Goal: Task Accomplishment & Management: Use online tool/utility

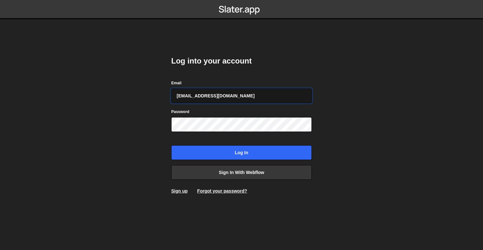
click at [250, 93] on input "[EMAIL_ADDRESS][DOMAIN_NAME]" at bounding box center [241, 96] width 141 height 15
type input "[PERSON_NAME][EMAIL_ADDRESS][DOMAIN_NAME]"
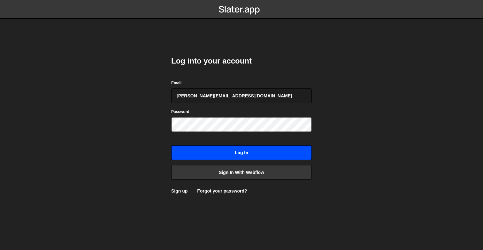
click at [243, 153] on input "Log in" at bounding box center [241, 152] width 141 height 15
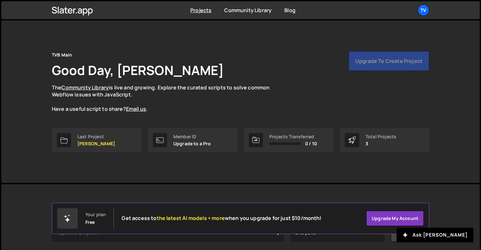
scroll to position [79, 0]
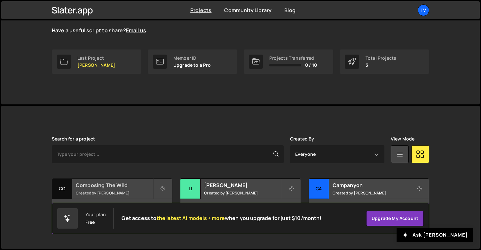
click at [97, 191] on small "Created by Raj" at bounding box center [114, 192] width 77 height 5
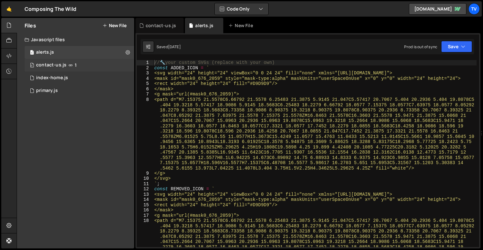
click at [59, 61] on div "0 contact-us.js 1" at bounding box center [80, 65] width 110 height 13
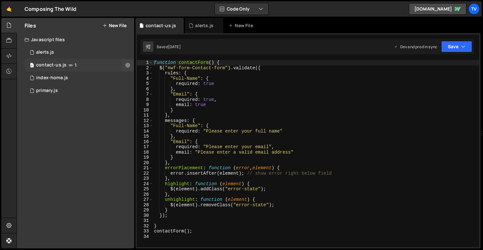
scroll to position [2769, 0]
click at [69, 92] on div "0 primary.js 0" at bounding box center [80, 90] width 110 height 13
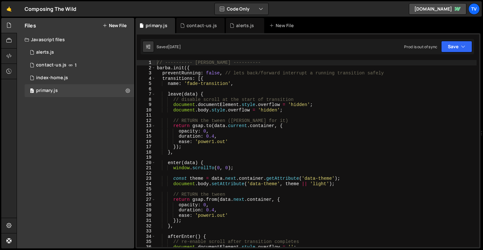
scroll to position [1728, 0]
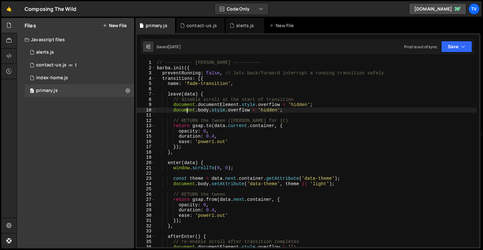
click at [188, 112] on div "// ---------- Barba ---------- barba . init ({ preventRunning : false , // lets…" at bounding box center [316, 159] width 321 height 198
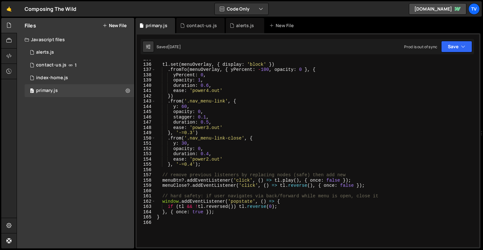
scroll to position [779, 0]
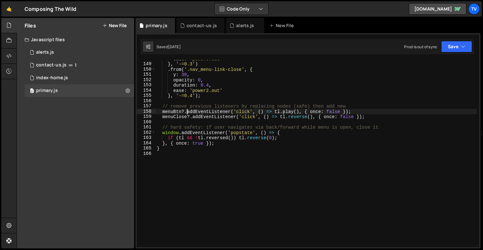
click at [188, 112] on div "ease : 'power3.out' } , '-=0.3' ) . from ( '.nav_menu-link-close' , { y : 30 , …" at bounding box center [316, 155] width 321 height 198
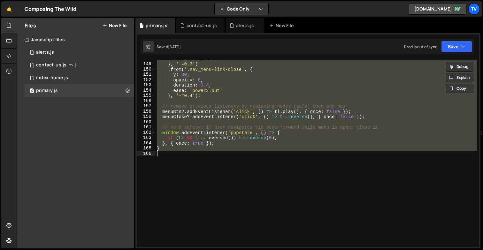
click at [242, 76] on div "ease : 'power3.out' } , '-=0.3' ) . from ( '.nav_menu-link-close' , { y : 30 , …" at bounding box center [316, 153] width 321 height 187
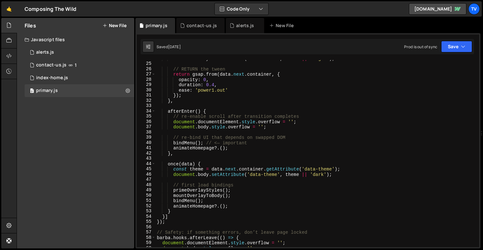
scroll to position [138, 0]
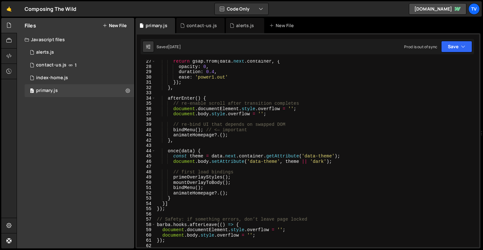
click at [210, 97] on div "return gsap . from ( data . next . container , { opacity : 0 , duration : 0.4 ,…" at bounding box center [316, 158] width 321 height 198
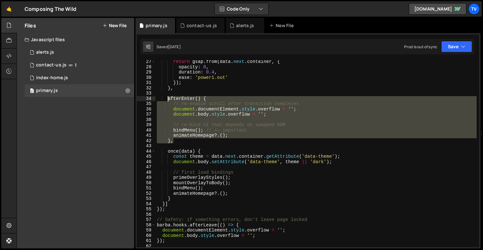
drag, startPoint x: 175, startPoint y: 141, endPoint x: 168, endPoint y: 99, distance: 42.1
click at [168, 99] on div "return gsap . from ( data . next . container , { opacity : 0 , duration : 0.4 ,…" at bounding box center [316, 158] width 321 height 198
type textarea "afterEnter() { // re-enable scroll after transition completes"
paste textarea
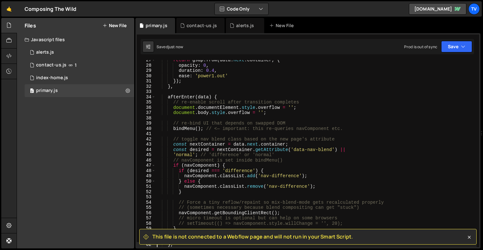
click at [220, 97] on div "return gsap . from ( data . next . container , { opacity : 0 , duration : 0.4 ,…" at bounding box center [316, 157] width 321 height 198
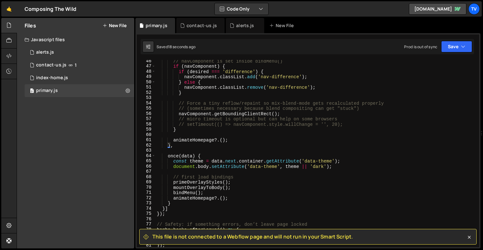
scroll to position [243, 0]
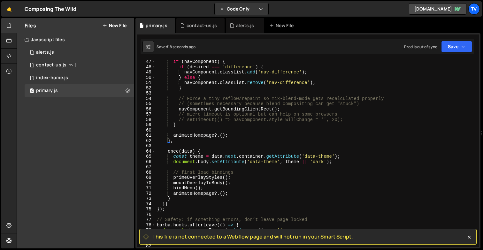
click at [202, 154] on div "if ( navComponent ) { if ( desired === 'difference' ) { navComponent . classLis…" at bounding box center [316, 158] width 321 height 198
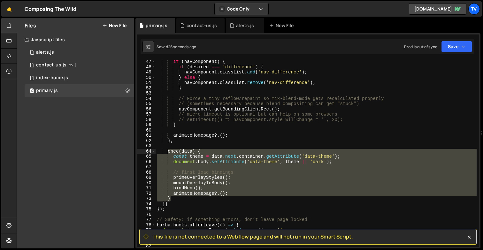
drag, startPoint x: 173, startPoint y: 199, endPoint x: 169, endPoint y: 152, distance: 46.8
click at [169, 152] on div "if ( navComponent ) { if ( desired === 'difference' ) { navComponent . classLis…" at bounding box center [316, 158] width 321 height 198
type textarea "once(data) { const theme = data.next.container.getAttribute('data-theme');"
paste textarea
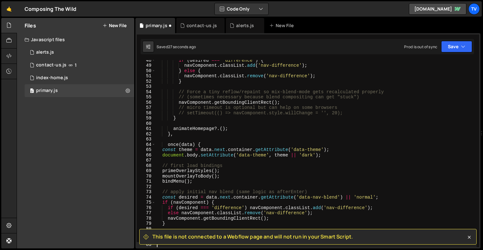
scroll to position [250, 0]
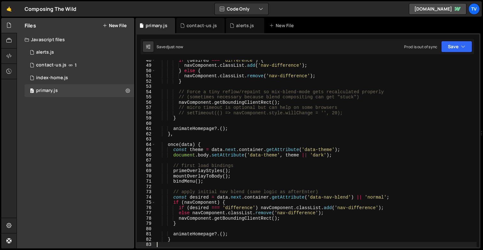
click at [322, 142] on div "if ( desired === 'difference' ) { navComponent . classList . add ( 'nav-differe…" at bounding box center [316, 157] width 321 height 198
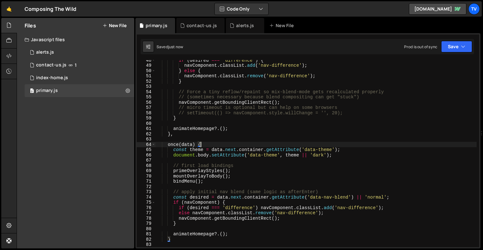
click at [294, 156] on div "if ( desired === 'difference' ) { navComponent . classList . add ( 'nav-differe…" at bounding box center [316, 157] width 321 height 198
type textarea "document.body.setAttribute('data-theme', theme || 'dark');"
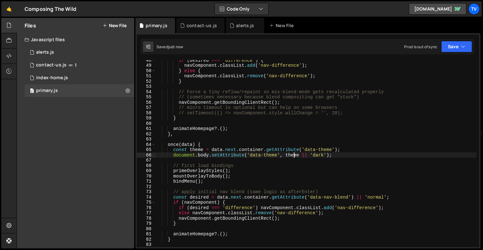
click at [294, 156] on div "if ( desired === 'difference' ) { navComponent . classList . add ( 'nav-differe…" at bounding box center [316, 157] width 321 height 198
click at [322, 121] on div "if ( desired === 'difference' ) { navComponent . classList . add ( 'nav-differe…" at bounding box center [316, 157] width 321 height 198
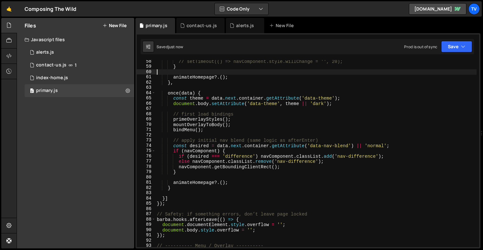
scroll to position [302, 0]
click at [274, 136] on div "// setTimeout(() => navComponent.style.willChange = '', 20); } animateHomepage …" at bounding box center [316, 158] width 321 height 198
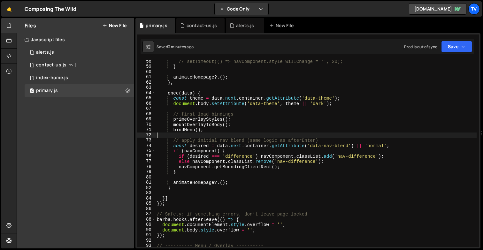
click at [239, 89] on div "// setTimeout(() => navComponent.style.willChange = '', 20); } animateHomepage …" at bounding box center [316, 158] width 321 height 198
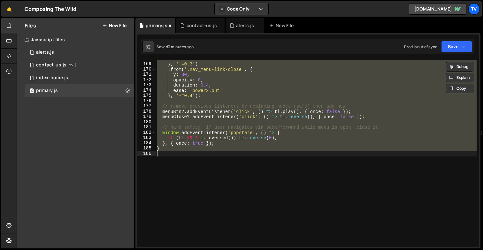
scroll to position [122, 0]
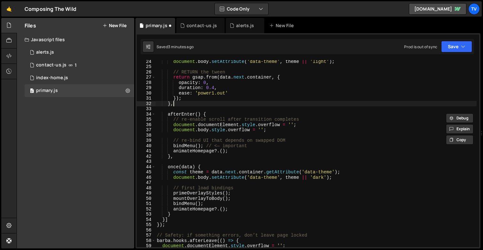
click at [242, 105] on div "document . body . setAttribute ( 'data-theme' , theme || 'light' ) ; // RETURN …" at bounding box center [316, 158] width 321 height 198
type textarea "},"
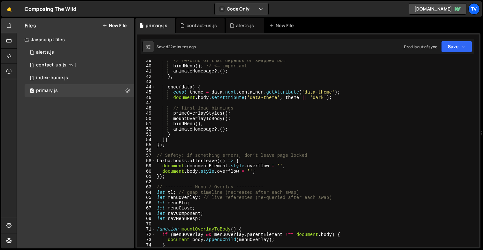
scroll to position [277, 0]
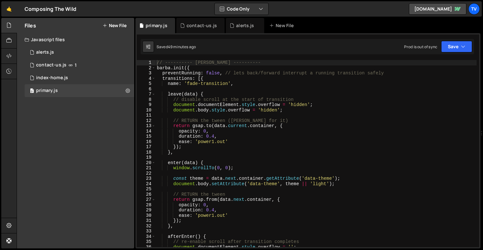
scroll to position [1728, 0]
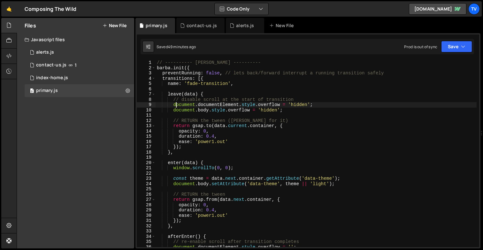
click at [175, 106] on div "// ---------- [PERSON_NAME] ---------- [PERSON_NAME] . init ({ preventRunning :…" at bounding box center [316, 159] width 321 height 198
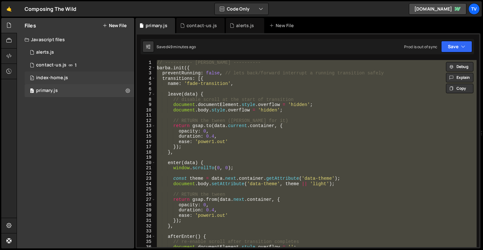
click at [51, 79] on div "index-home.js" at bounding box center [52, 78] width 32 height 6
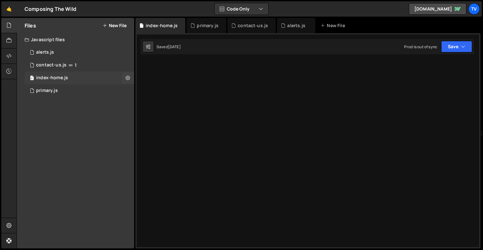
scroll to position [0, 0]
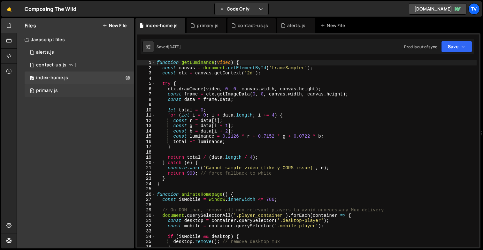
click at [57, 87] on div "0 primary.js 0" at bounding box center [80, 90] width 110 height 13
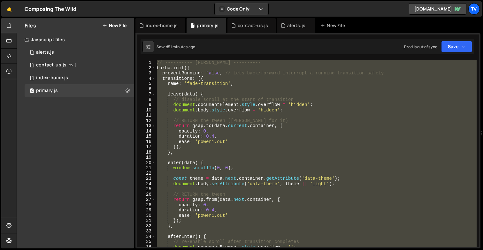
scroll to position [1728, 0]
click at [229, 137] on div "// ---------- [PERSON_NAME] ---------- [PERSON_NAME] . init ({ preventRunning :…" at bounding box center [316, 153] width 321 height 187
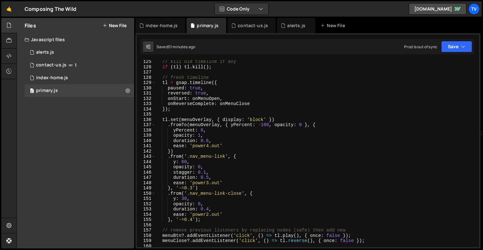
scroll to position [655, 0]
click at [246, 158] on div "// kill old timeline if any if ( tl ) tl . kill ( ) ; // fresh timeline tl = gs…" at bounding box center [316, 158] width 321 height 198
type textarea ".from('.nav_menu-link', {"
click at [183, 227] on div "// kill old timeline if any if ( tl ) tl . kill ( ) ; // fresh timeline tl = gs…" at bounding box center [316, 158] width 321 height 198
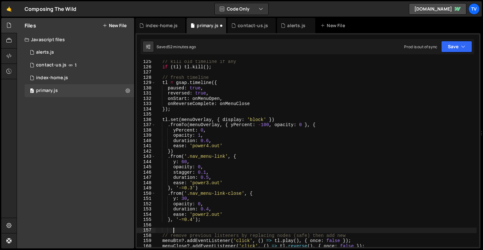
scroll to position [0, 1]
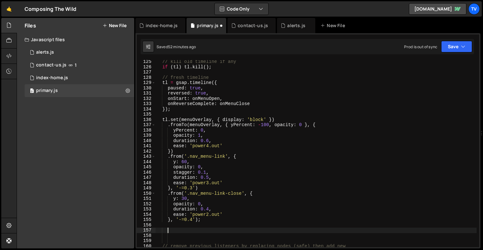
paste textarea
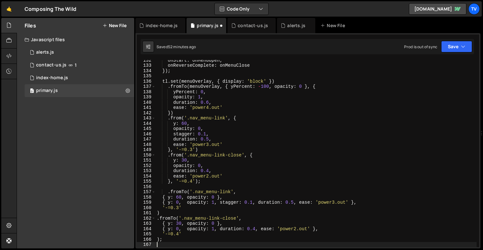
scroll to position [693, 0]
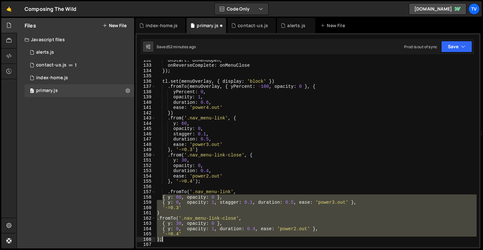
drag, startPoint x: 162, startPoint y: 195, endPoint x: 189, endPoint y: 237, distance: 50.0
click at [189, 237] on div "onStart : onMenuOpen , onReverseComplete : onMenuClose }) ; tl . set ( menuOver…" at bounding box center [316, 157] width 321 height 198
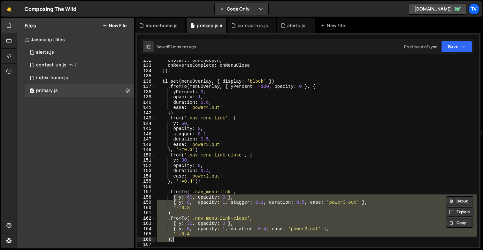
click at [206, 183] on div "onStart : onMenuOpen , onReverseComplete : onMenuClose }) ; tl . set ( menuOver…" at bounding box center [316, 157] width 321 height 198
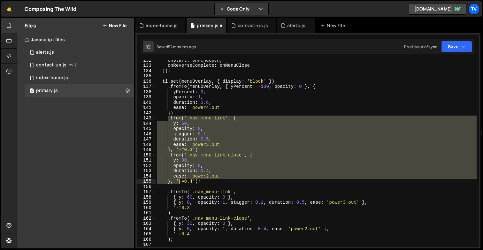
drag, startPoint x: 167, startPoint y: 119, endPoint x: 180, endPoint y: 181, distance: 62.7
click at [180, 181] on div "onStart : onMenuOpen , onReverseComplete : onMenuClose }) ; tl . set ( menuOver…" at bounding box center [316, 157] width 321 height 198
click at [180, 143] on div "onStart : onMenuOpen , onReverseComplete : onMenuClose }) ; tl . set ( menuOver…" at bounding box center [316, 153] width 321 height 187
drag, startPoint x: 167, startPoint y: 119, endPoint x: 212, endPoint y: 183, distance: 78.5
click at [212, 183] on div "onStart : onMenuOpen , onReverseComplete : onMenuClose }) ; tl . set ( menuOver…" at bounding box center [316, 157] width 321 height 198
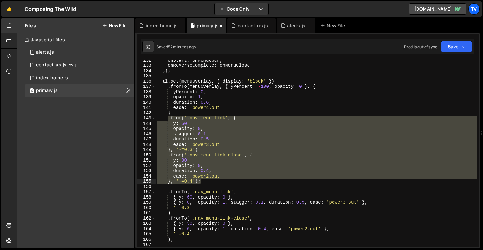
type textarea "ease: 'power2.out' }, '-=0.4');"
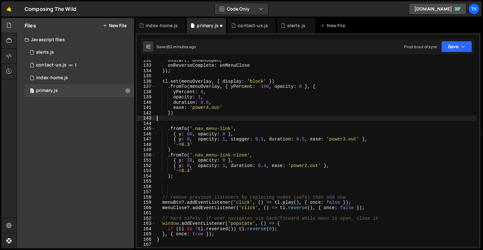
type textarea "})"
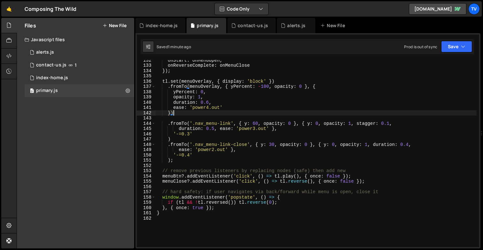
click at [381, 185] on div "onStart : onMenuOpen , onReverseComplete : onMenuClose }) ; tl . set ( menuOver…" at bounding box center [316, 157] width 321 height 198
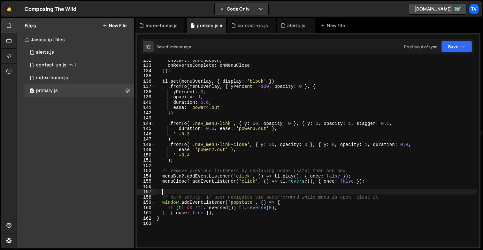
paste textarea
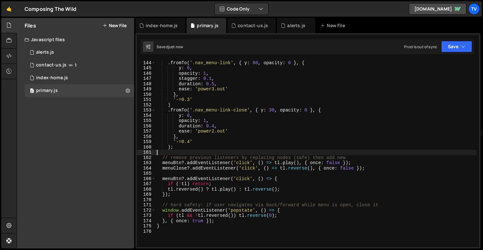
scroll to position [753, 0]
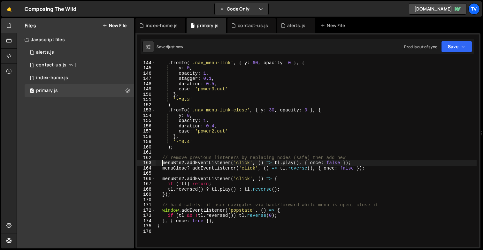
click at [162, 163] on div ". fromTo ( '.nav_menu-link' , { y : 60 , opacity : 0 } , { y : 0 , opacity : 1 …" at bounding box center [316, 154] width 321 height 198
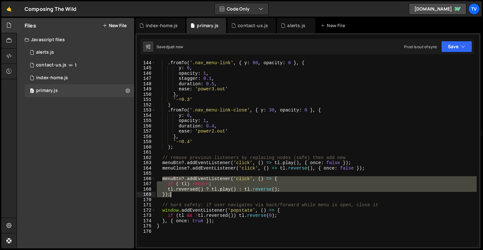
drag, startPoint x: 161, startPoint y: 179, endPoint x: 172, endPoint y: 193, distance: 17.5
click at [172, 194] on div ". fromTo ( '.nav_menu-link' , { y : 60 , opacity : 0 } , { y : 0 , opacity : 1 …" at bounding box center [316, 154] width 321 height 198
type textarea "tl.reversed() ? [DOMAIN_NAME]() : [DOMAIN_NAME](); });"
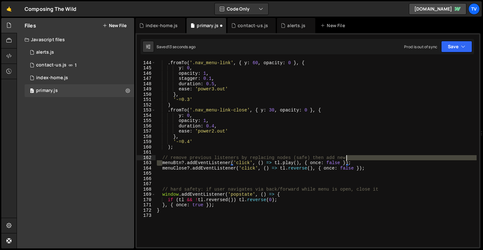
drag, startPoint x: 161, startPoint y: 162, endPoint x: 348, endPoint y: 160, distance: 186.9
click at [348, 160] on div ". fromTo ( '.nav_menu-link' , { y : 60 , opacity : 0 } , { y : 0 , opacity : 1 …" at bounding box center [316, 154] width 321 height 198
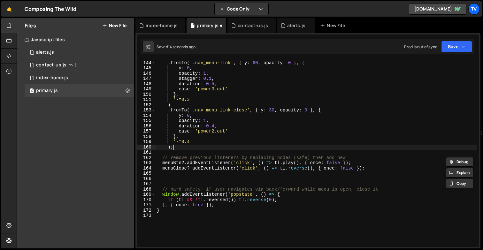
click at [175, 145] on div ". fromTo ( '.nav_menu-link' , { y : 60 , opacity : 0 } , { y : 0 , opacity : 1 …" at bounding box center [316, 154] width 321 height 198
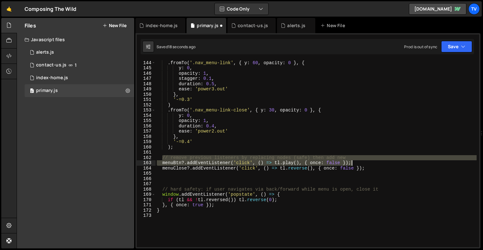
drag, startPoint x: 161, startPoint y: 156, endPoint x: 352, endPoint y: 164, distance: 191.2
click at [352, 164] on div ". fromTo ( '.nav_menu-link' , { y : 60 , opacity : 0 } , { y : 0 , opacity : 1 …" at bounding box center [316, 154] width 321 height 198
type textarea "// remove previous listeners by replacing nodes (safe) then add new menuBtn?.ad…"
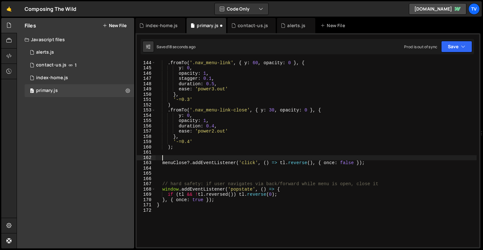
paste textarea "});"
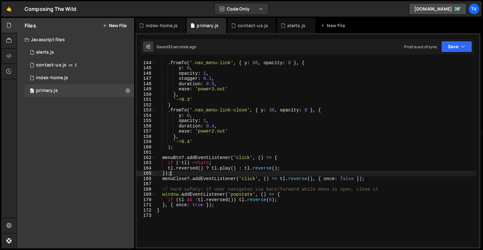
click at [230, 102] on div ". fromTo ( '.nav_menu-link' , { y : 60 , opacity : 0 } , { y : 0 , opacity : 1 …" at bounding box center [316, 154] width 321 height 198
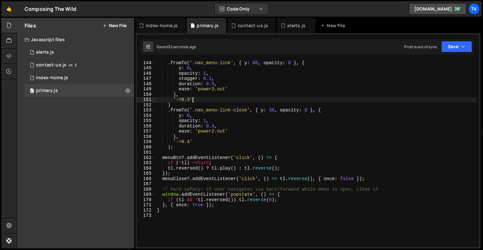
type textarea "}"
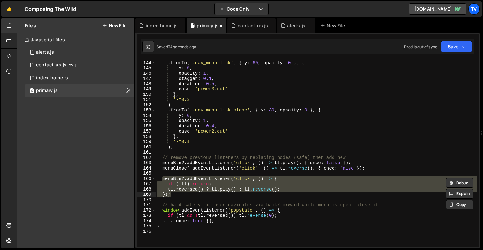
type textarea "}"
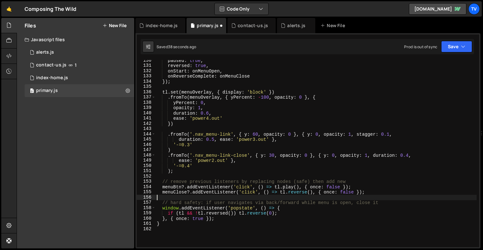
scroll to position [688, 0]
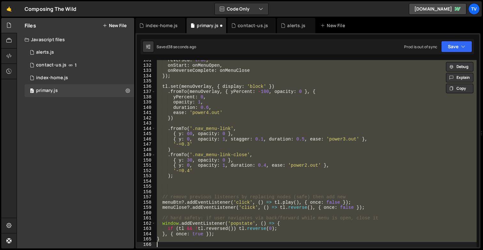
type textarea "ease: 'power2.out' }, '-=0.4');"
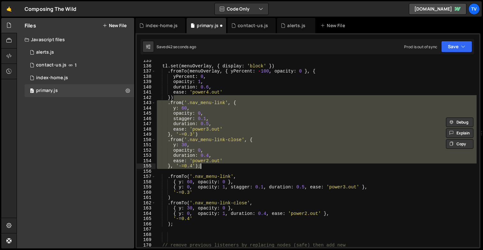
scroll to position [708, 0]
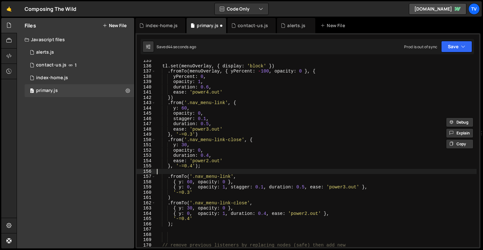
click at [160, 170] on div "tl . set ( menuOverlay , { display : 'block' }) . fromTo ( menuOverlay , { yPer…" at bounding box center [316, 157] width 321 height 198
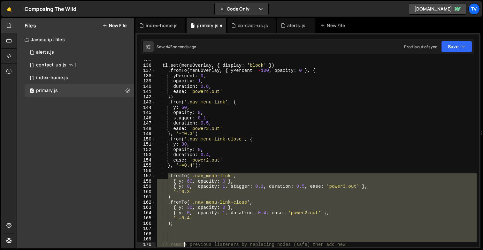
scroll to position [709, 0]
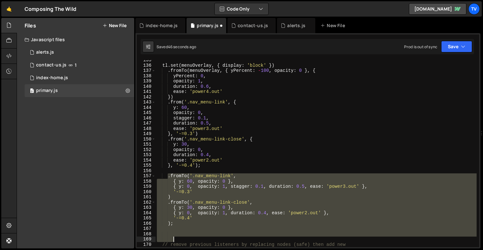
drag, startPoint x: 167, startPoint y: 176, endPoint x: 183, endPoint y: 237, distance: 63.0
click at [183, 237] on div "tl . set ( menuOverlay , { display : 'block' }) . fromTo ( menuOverlay , { yPer…" at bounding box center [316, 157] width 321 height 198
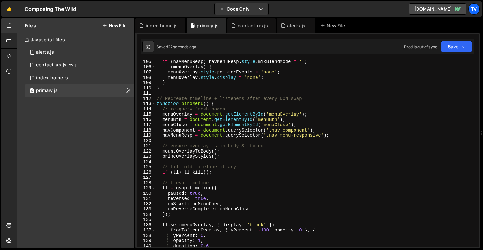
scroll to position [543, 0]
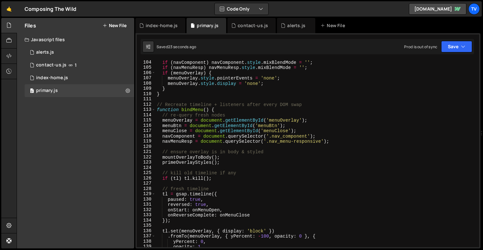
click at [218, 109] on div "if ( navComponent ) navComponent . style . mixBlendMode = '' ; if ( navMenuResp…" at bounding box center [316, 159] width 321 height 198
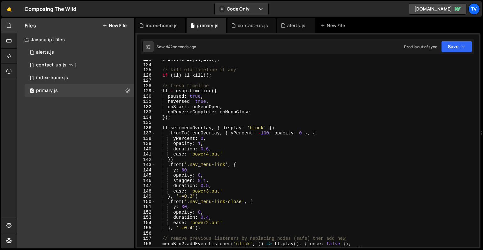
scroll to position [646, 0]
click at [176, 171] on div "primeOverlayStyles ( ) ; // kill old timeline if any if ( tl ) tl . kill ( ) ; …" at bounding box center [316, 156] width 321 height 198
click at [201, 175] on div "primeOverlayStyles ( ) ; // kill old timeline if any if ( tl ) tl . kill ( ) ; …" at bounding box center [316, 156] width 321 height 198
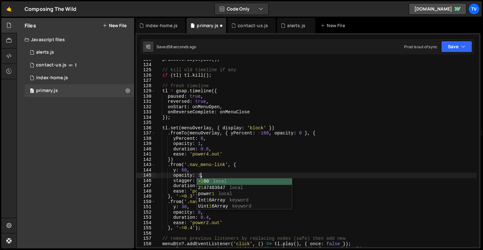
click at [189, 130] on div "primeOverlayStyles ( ) ; // kill old timeline if any if ( tl ) tl . kill ( ) ; …" at bounding box center [316, 156] width 321 height 198
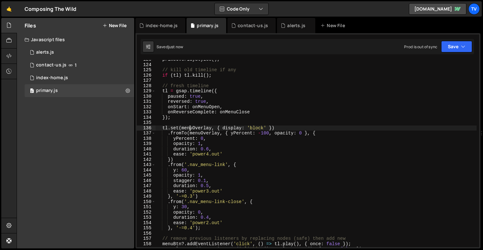
click at [200, 210] on div "primeOverlayStyles ( ) ; // kill old timeline if any if ( tl ) tl . kill ( ) ; …" at bounding box center [316, 156] width 321 height 198
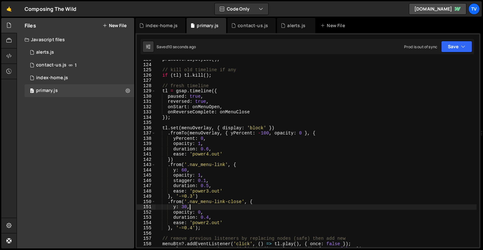
scroll to position [0, 2]
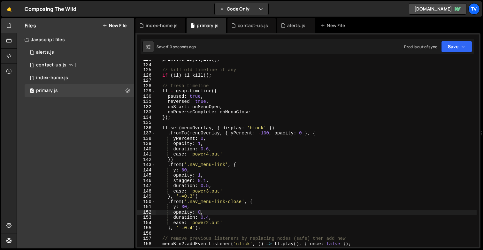
click at [200, 214] on div "primeOverlayStyles ( ) ; // kill old timeline if any if ( tl ) tl . kill ( ) ; …" at bounding box center [316, 156] width 321 height 198
type textarea "opacity: 1,"
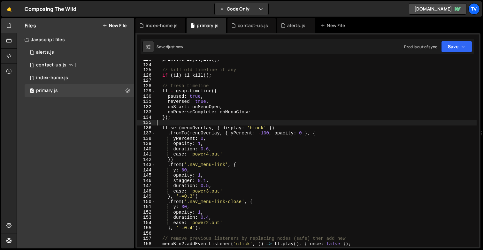
click at [198, 122] on div "primeOverlayStyles ( ) ; // kill old timeline if any if ( tl ) tl . kill ( ) ; …" at bounding box center [316, 156] width 321 height 198
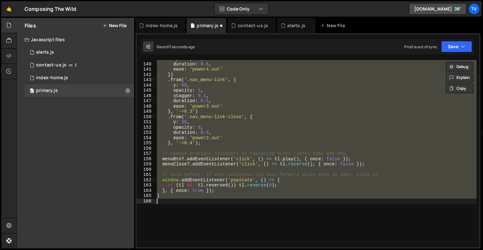
scroll to position [730, 0]
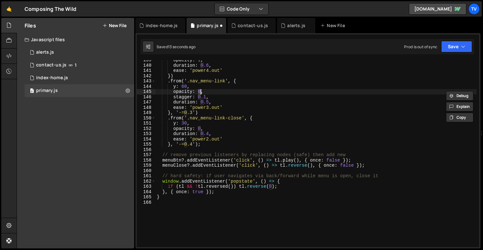
click at [213, 111] on div "opacity : 1 , duration : 0.6 , ease : 'power4.out' }) . from ( '.nav_menu-link'…" at bounding box center [316, 157] width 321 height 198
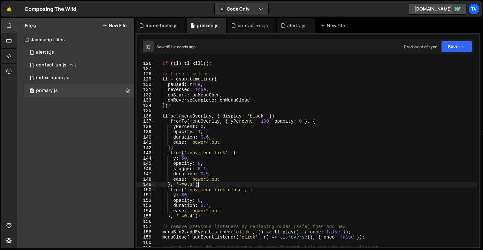
scroll to position [658, 0]
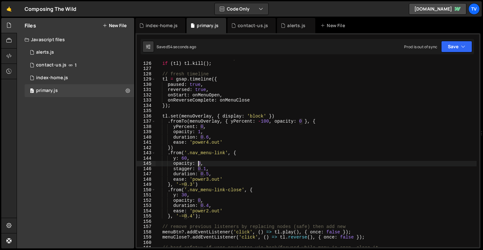
drag, startPoint x: 201, startPoint y: 164, endPoint x: 197, endPoint y: 163, distance: 3.6
click at [197, 163] on div "// kill old timeline if any if ( tl ) tl . kill ( ) ; // fresh timeline tl = gs…" at bounding box center [316, 155] width 321 height 198
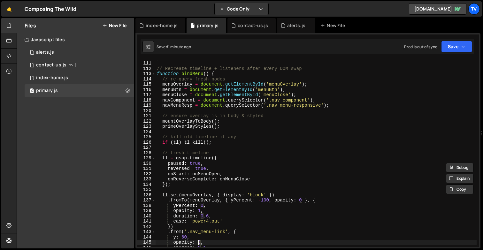
scroll to position [577, 0]
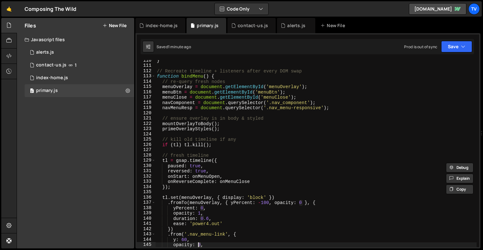
click at [205, 101] on div "} // Recreate timeline + listeners after every DOM swap function bindMenu ( ) {…" at bounding box center [316, 157] width 321 height 198
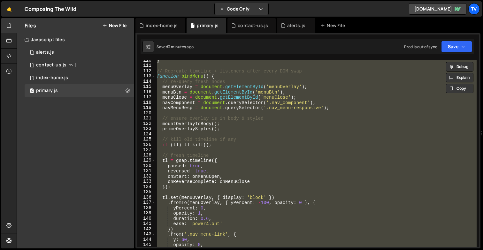
click at [189, 97] on div "} // Recreate timeline + listeners after every DOM swap function bindMenu ( ) {…" at bounding box center [316, 153] width 321 height 187
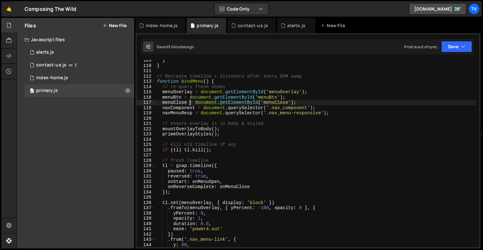
scroll to position [571, 0]
click at [216, 80] on div "} } // Recreate timeline + listeners after every DOM swap function bindMenu ( )…" at bounding box center [316, 157] width 321 height 198
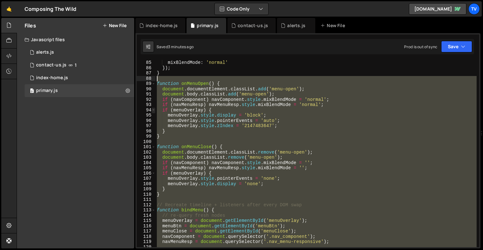
scroll to position [443, 0]
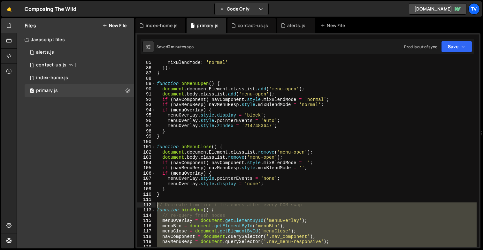
drag, startPoint x: 162, startPoint y: 193, endPoint x: 152, endPoint y: 206, distance: 16.9
click at [152, 206] on div "function bindMenu() { 85 86 87 88 89 90 91 92 93 94 95 96 97 98 99 100 101 102 …" at bounding box center [308, 153] width 343 height 187
type textarea "// Recreate timeline + listeners after every DOM swap function bindMenu() {"
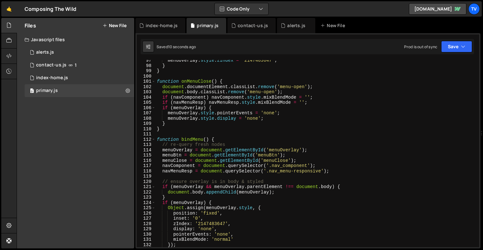
scroll to position [508, 0]
click at [195, 104] on div "menuOverlay . style . zIndex = '2147483647' ; } } function onMenuClose ( ) { do…" at bounding box center [316, 157] width 321 height 198
type textarea "if (navMenuResp) navMenuResp.style.mixBlendMode = '';"
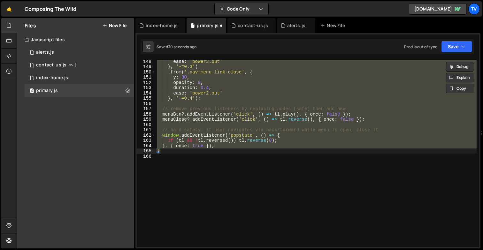
scroll to position [776, 0]
type textarea "}"
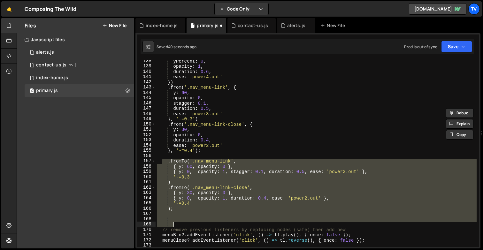
scroll to position [714, 0]
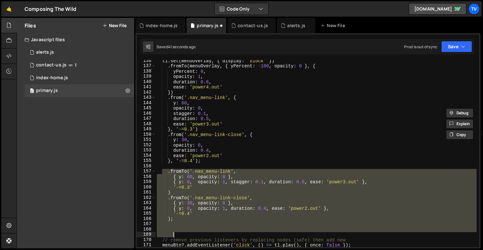
click at [202, 159] on div "tl . set ( menuOverlay , { display : 'block' }) . fromTo ( menuOverlay , { yPer…" at bounding box center [316, 157] width 321 height 198
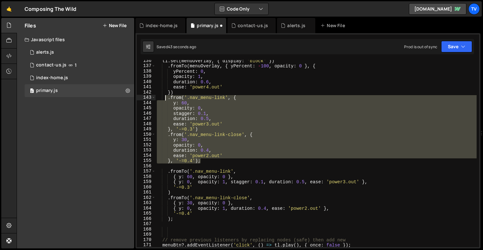
drag, startPoint x: 202, startPoint y: 156, endPoint x: 166, endPoint y: 97, distance: 69.3
click at [166, 97] on div "tl . set ( menuOverlay , { display : 'block' }) . fromTo ( menuOverlay , { yPer…" at bounding box center [316, 157] width 321 height 198
type textarea ".from('.nav_menu-link', { y: 60,"
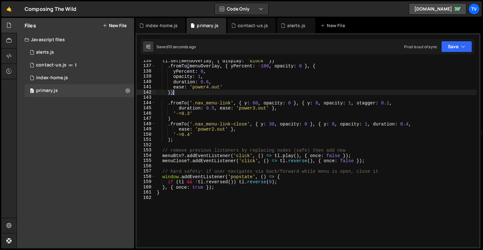
click at [255, 109] on div "tl . set ( menuOverlay , { display : 'block' }) . fromTo ( menuOverlay , { yPer…" at bounding box center [316, 157] width 321 height 198
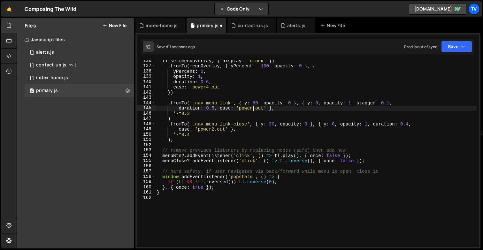
scroll to position [0, 7]
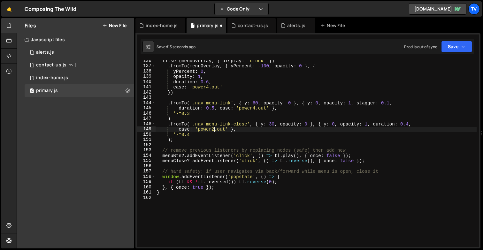
click at [215, 130] on div "tl . set ( menuOverlay , { display : 'block' }) . fromTo ( menuOverlay , { yPer…" at bounding box center [316, 157] width 321 height 198
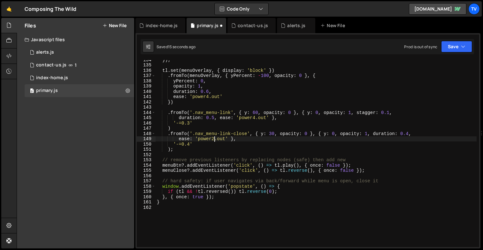
scroll to position [702, 0]
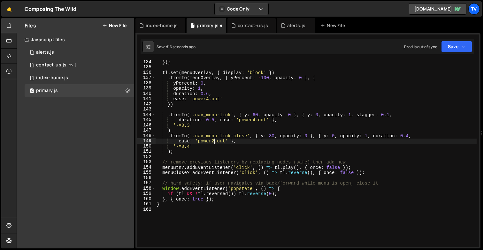
click at [247, 117] on div "}) ; tl . set ( menuOverlay , { display : 'block' }) . fromTo ( menuOverlay , {…" at bounding box center [316, 158] width 321 height 198
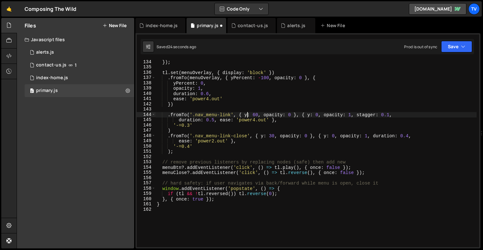
click at [213, 120] on div "}) ; tl . set ( menuOverlay , { display : 'block' }) . fromTo ( menuOverlay , {…" at bounding box center [316, 158] width 321 height 198
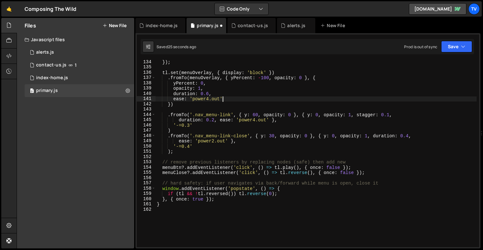
click at [227, 98] on div "}) ; tl . set ( menuOverlay , { display : 'block' }) . fromTo ( menuOverlay , {…" at bounding box center [316, 158] width 321 height 198
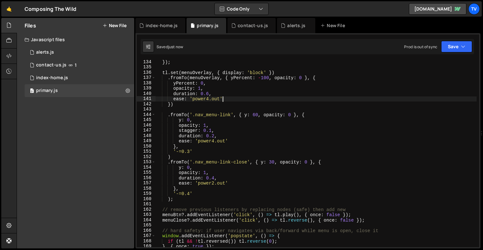
click at [215, 183] on div "}) ; tl . set ( menuOverlay , { display : 'block' }) . fromTo ( menuOverlay , {…" at bounding box center [316, 158] width 321 height 198
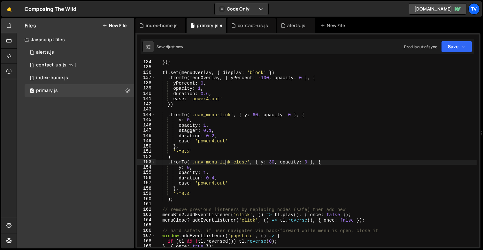
click at [225, 161] on div "}) ; tl . set ( menuOverlay , { display : 'block' }) . fromTo ( menuOverlay , {…" at bounding box center [316, 158] width 321 height 198
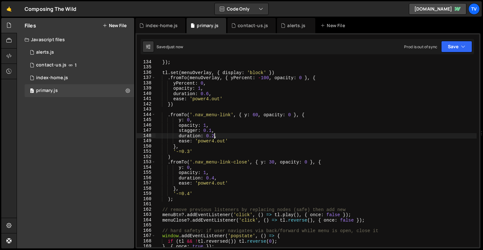
click at [214, 136] on div "}) ; tl . set ( menuOverlay , { display : 'block' }) . fromTo ( menuOverlay , {…" at bounding box center [316, 158] width 321 height 198
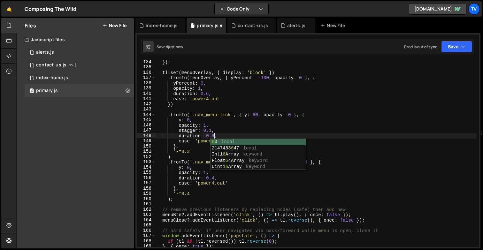
scroll to position [0, 4]
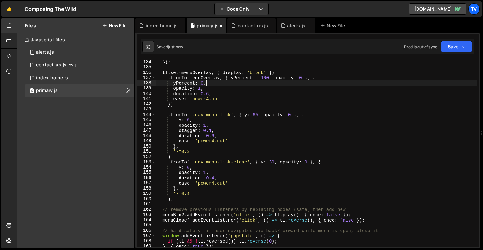
click at [223, 85] on div "}) ; tl . set ( menuOverlay , { display : 'block' }) . fromTo ( menuOverlay , {…" at bounding box center [316, 158] width 321 height 198
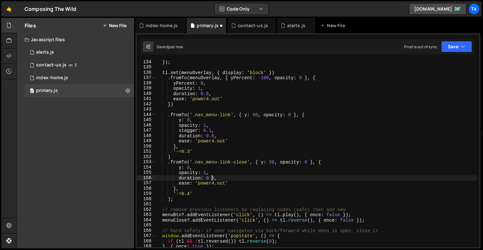
click at [213, 179] on div "}) ; tl . set ( menuOverlay , { display : 'block' }) . fromTo ( menuOverlay , {…" at bounding box center [316, 158] width 321 height 198
click at [222, 114] on div "}) ; tl . set ( menuOverlay , { display : 'block' }) . fromTo ( menuOverlay , {…" at bounding box center [316, 158] width 321 height 198
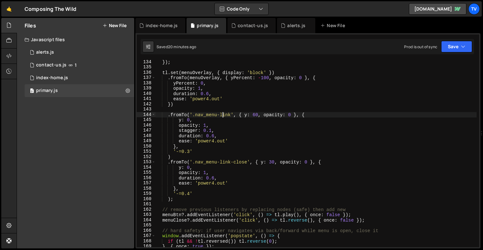
click at [241, 78] on div "}) ; tl . set ( menuOverlay , { display : 'block' }) . fromTo ( menuOverlay , {…" at bounding box center [316, 158] width 321 height 198
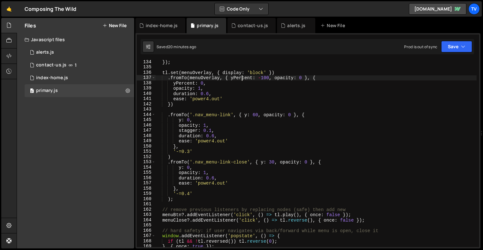
click at [241, 78] on div "}) ; tl . set ( menuOverlay , { display : 'block' }) . fromTo ( menuOverlay , {…" at bounding box center [316, 158] width 321 height 198
click at [247, 116] on div "}) ; tl . set ( menuOverlay , { display : 'block' }) . fromTo ( menuOverlay , {…" at bounding box center [316, 158] width 321 height 198
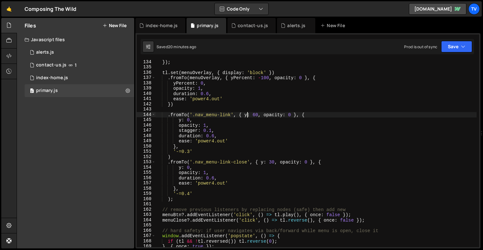
click at [247, 116] on div "}) ; tl . set ( menuOverlay , { display : 'block' }) . fromTo ( menuOverlay , {…" at bounding box center [316, 158] width 321 height 198
paste textarea "Percent"
click at [262, 162] on div "}) ; tl . set ( menuOverlay , { display : 'block' }) . fromTo ( menuOverlay , {…" at bounding box center [316, 158] width 321 height 198
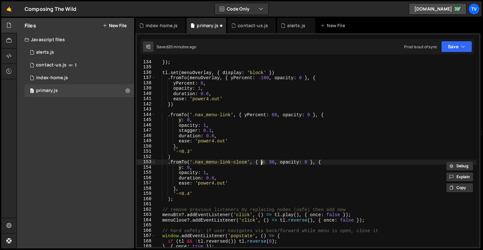
paste textarea "Percent"
click at [180, 119] on div "}) ; tl . set ( menuOverlay , { display : 'block' }) . fromTo ( menuOverlay , {…" at bounding box center [316, 158] width 321 height 198
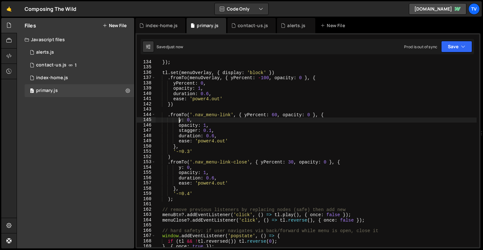
click at [180, 119] on div "}) ; tl . set ( menuOverlay , { display : 'block' }) . fromTo ( menuOverlay , {…" at bounding box center [316, 158] width 321 height 198
paste textarea "Percent"
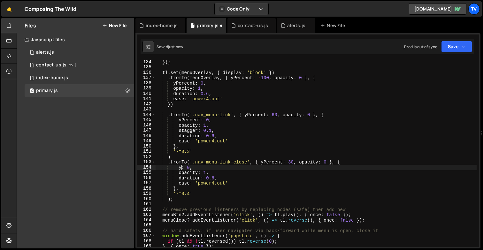
click at [181, 166] on div "}) ; tl . set ( menuOverlay , { display : 'block' }) . fromTo ( menuOverlay , {…" at bounding box center [316, 158] width 321 height 198
paste textarea "Percent"
type textarea "yPercent: 0,"
